Goal: Task Accomplishment & Management: Use online tool/utility

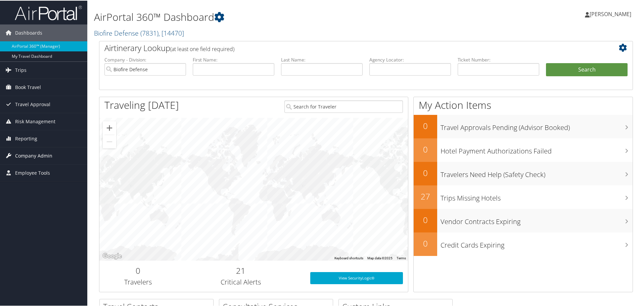
click at [39, 156] on span "Company Admin" at bounding box center [33, 155] width 37 height 17
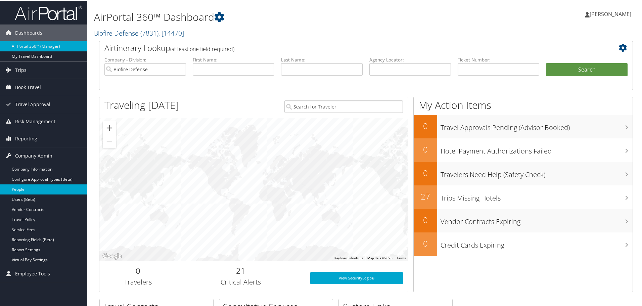
click at [23, 191] on link "People" at bounding box center [43, 189] width 87 height 10
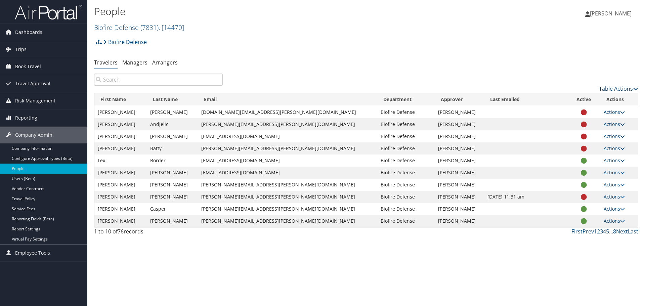
click at [634, 89] on icon at bounding box center [635, 88] width 5 height 5
click at [595, 97] on link "Download Report" at bounding box center [591, 98] width 88 height 11
